Goal: Information Seeking & Learning: Compare options

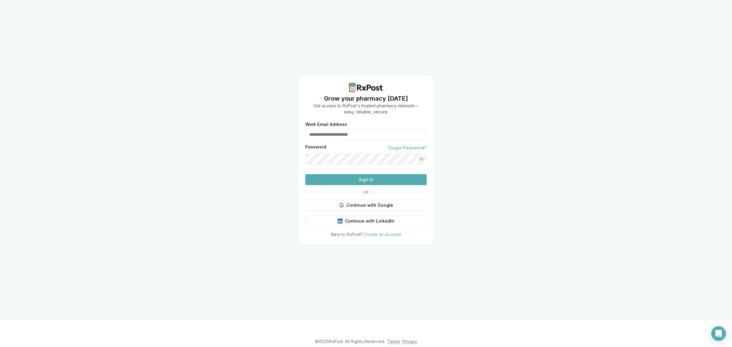
type input "**********"
click at [339, 185] on button "Sign In" at bounding box center [365, 179] width 121 height 11
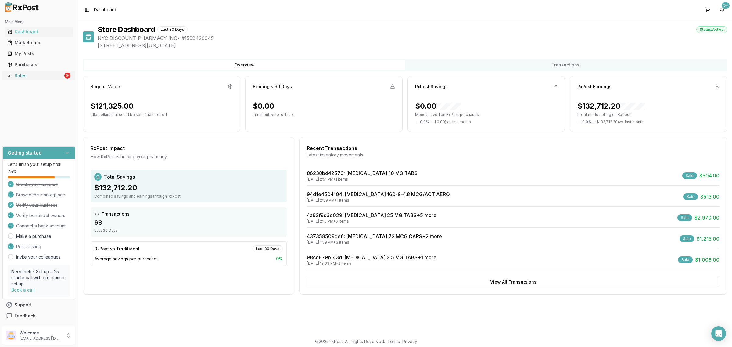
click at [38, 77] on div "Sales" at bounding box center [35, 76] width 56 height 6
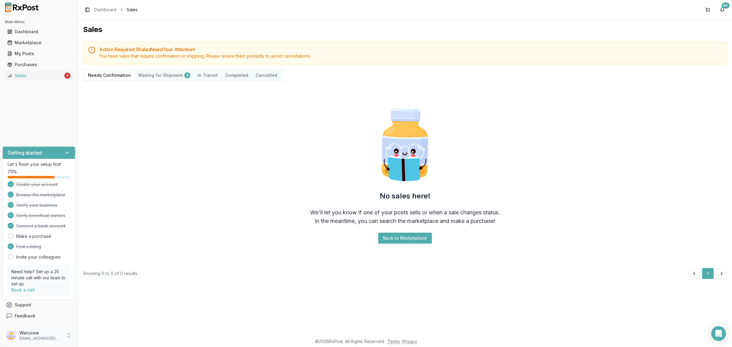
drag, startPoint x: 40, startPoint y: 328, endPoint x: 40, endPoint y: 332, distance: 3.4
click at [40, 330] on div "Welcome nycdiscountpharma2@gmail.com" at bounding box center [38, 336] width 73 height 18
click at [40, 332] on p "Welcome" at bounding box center [41, 333] width 42 height 6
click at [41, 340] on p "nycdiscountpharma2@gmail.com" at bounding box center [41, 338] width 42 height 5
click at [99, 339] on span "Sign Out" at bounding box center [111, 337] width 58 height 6
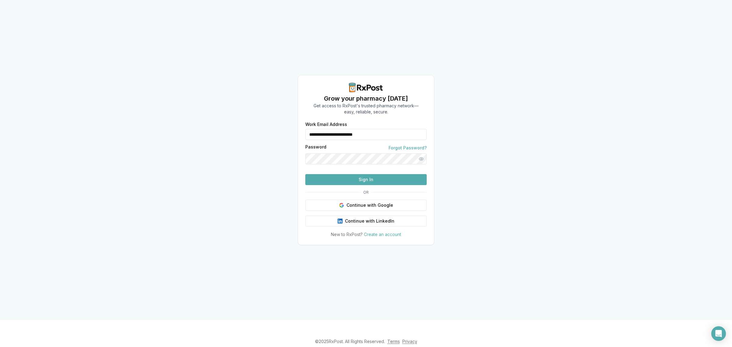
drag, startPoint x: 400, startPoint y: 119, endPoint x: 263, endPoint y: 131, distance: 137.2
click at [263, 131] on div "**********" at bounding box center [366, 160] width 732 height 320
type input "**********"
click at [355, 185] on button "Sign In" at bounding box center [365, 179] width 121 height 11
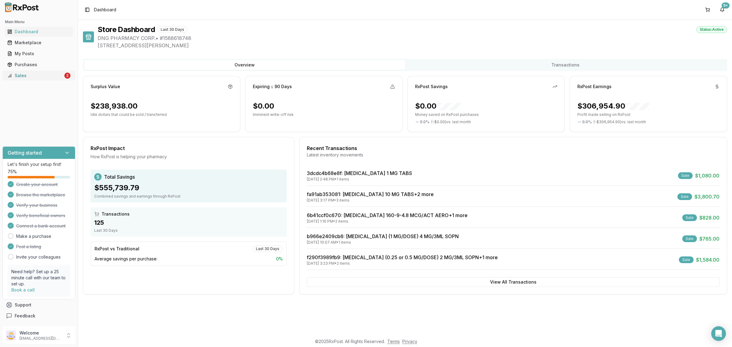
click at [67, 78] on div "2" at bounding box center [67, 76] width 6 height 6
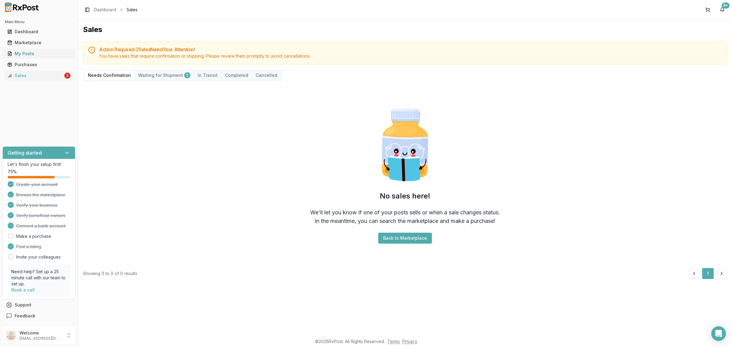
click at [29, 49] on link "My Posts" at bounding box center [39, 53] width 68 height 11
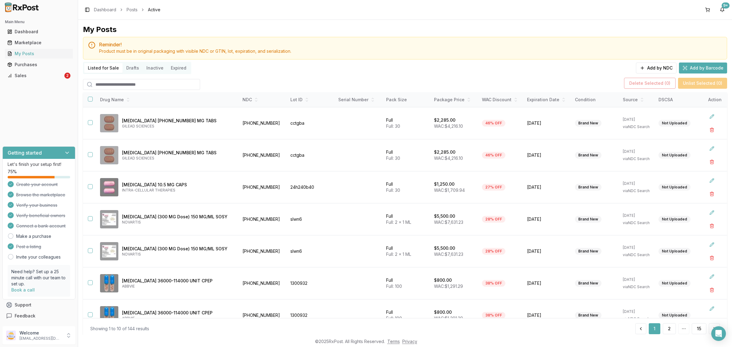
click at [138, 85] on input "search" at bounding box center [141, 84] width 117 height 11
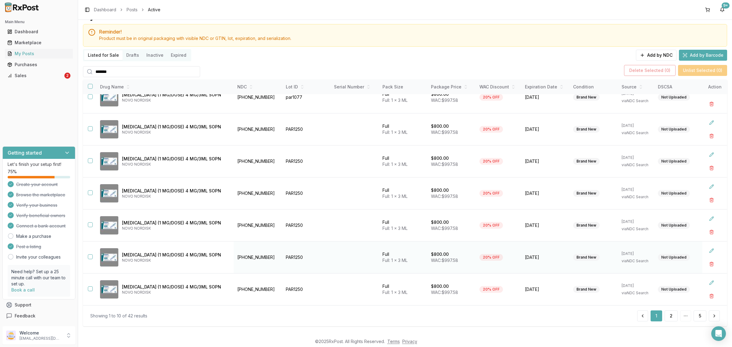
scroll to position [19, 0]
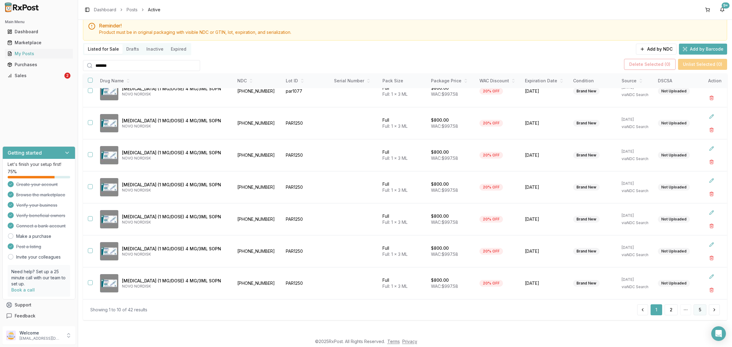
type input "*******"
click at [699, 312] on button "5" at bounding box center [700, 310] width 13 height 11
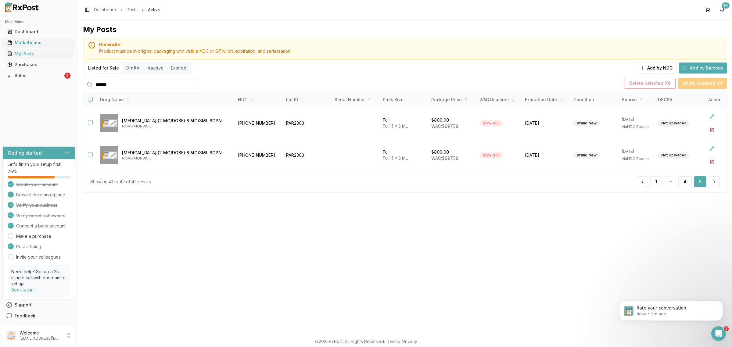
click at [38, 40] on div "Marketplace" at bounding box center [38, 43] width 63 height 6
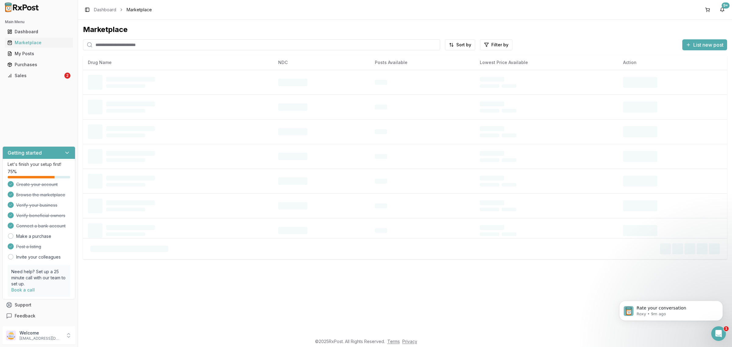
click at [158, 43] on input "search" at bounding box center [261, 44] width 357 height 11
type input "*******"
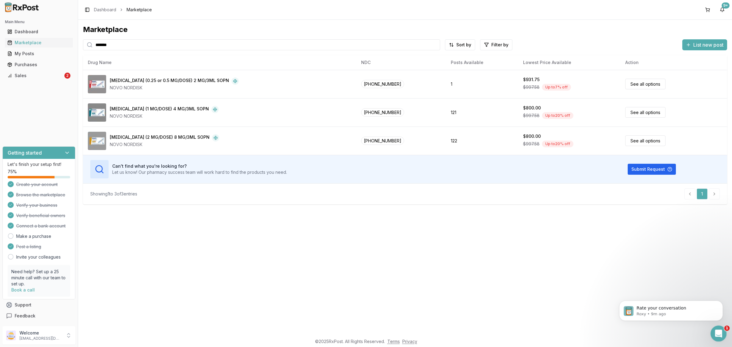
click at [716, 339] on div "Open Intercom Messenger" at bounding box center [718, 333] width 20 height 20
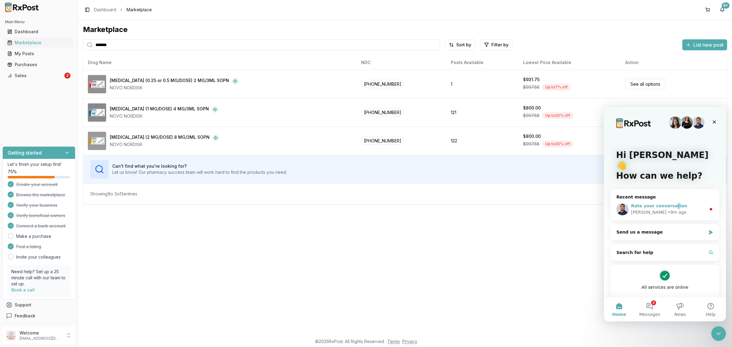
click at [669, 204] on span "Rate your conversation" at bounding box center [659, 206] width 56 height 5
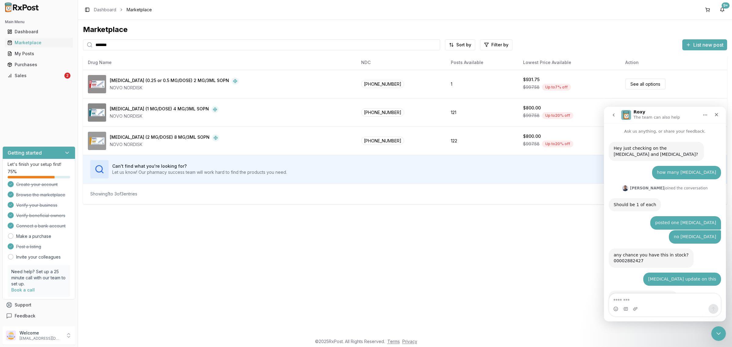
scroll to position [17, 0]
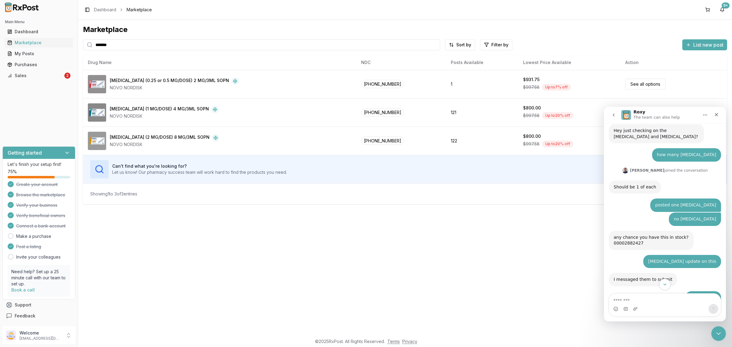
click at [667, 286] on icon "Scroll to bottom" at bounding box center [665, 284] width 5 height 5
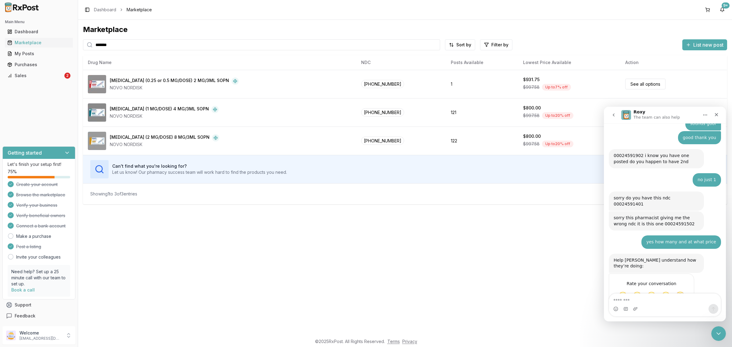
scroll to position [203, 0]
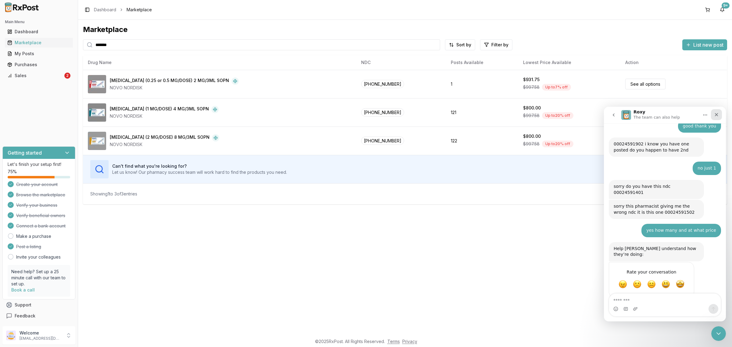
click at [717, 111] on div "Close" at bounding box center [716, 114] width 11 height 11
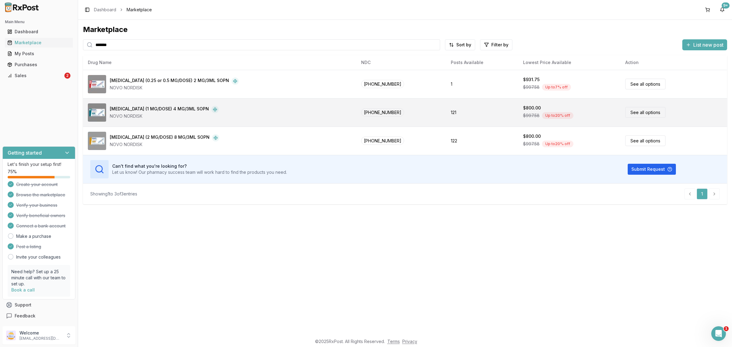
click at [470, 112] on td "121" at bounding box center [482, 112] width 72 height 28
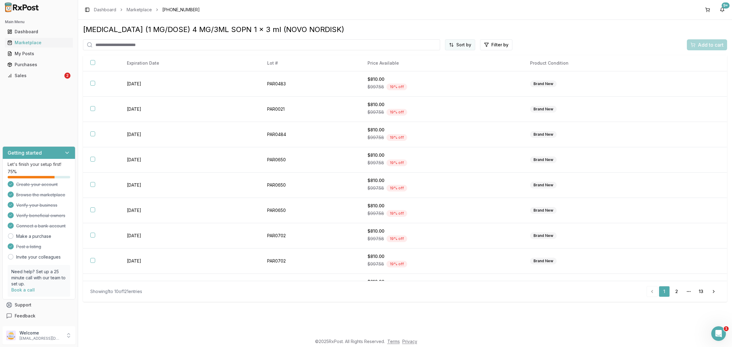
click at [465, 45] on html "Main Menu Dashboard Marketplace My Posts Purchases Sales 2 Getting started Let'…" at bounding box center [366, 173] width 732 height 347
click at [446, 68] on div "Price (Low to High)" at bounding box center [446, 68] width 58 height 10
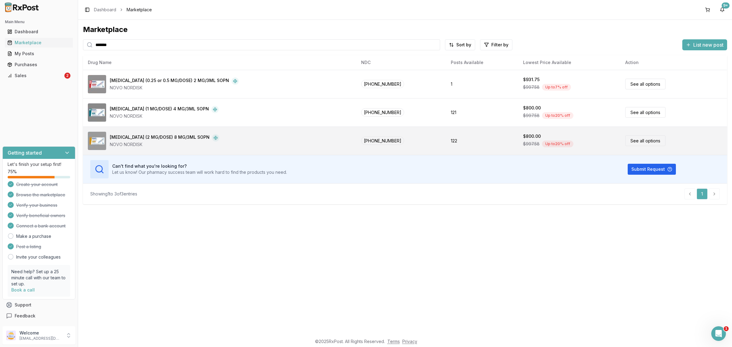
click at [227, 138] on div "[MEDICAL_DATA] (2 MG/DOSE) 8 MG/3ML SOPN NOVO NORDISK" at bounding box center [220, 141] width 264 height 18
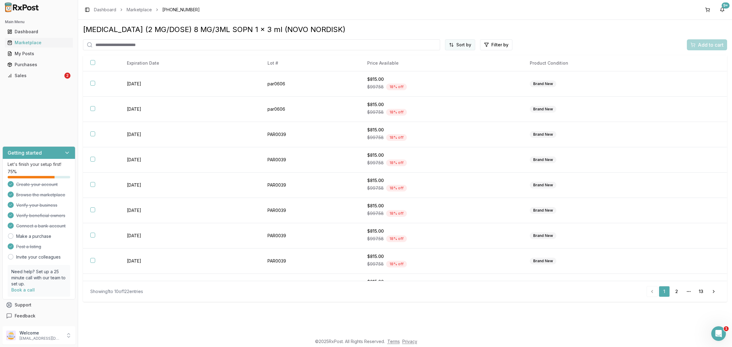
click at [468, 43] on html "Main Menu Dashboard Marketplace My Posts Purchases Sales 2 Getting started Let'…" at bounding box center [366, 173] width 732 height 347
click at [443, 63] on div "Price (Low to High)" at bounding box center [446, 68] width 58 height 10
click at [452, 43] on html "Main Menu Dashboard Marketplace My Posts Purchases Sales 2 Getting started Let'…" at bounding box center [366, 173] width 732 height 347
